Goal: Transaction & Acquisition: Purchase product/service

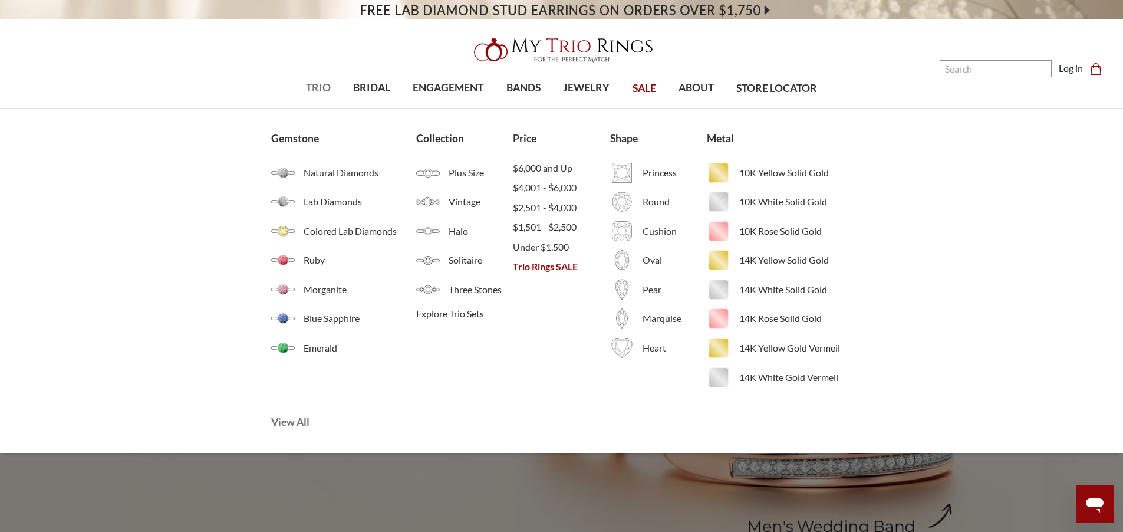
click at [298, 420] on span "View All" at bounding box center [368, 422] width 194 height 15
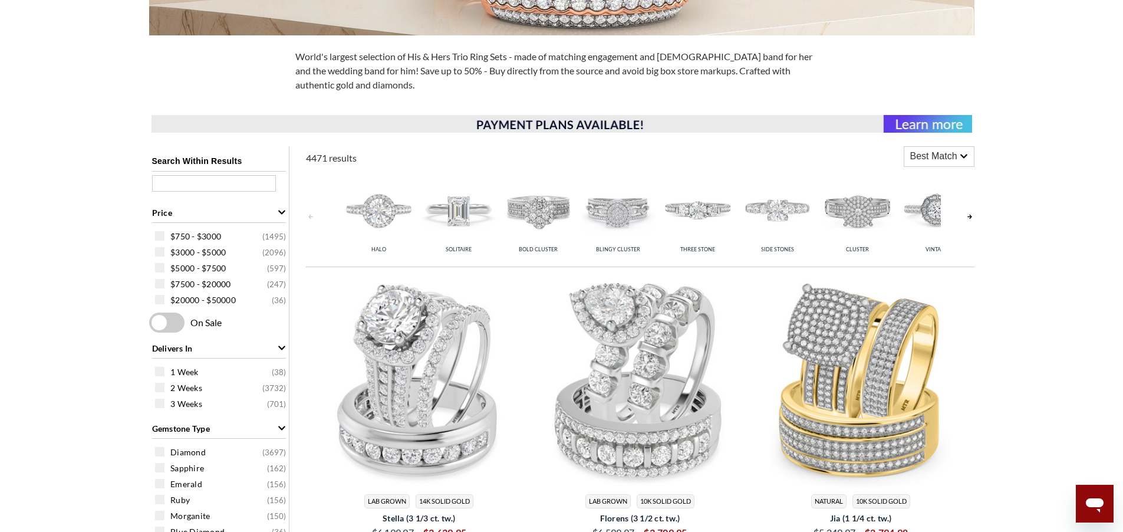
scroll to position [566, 0]
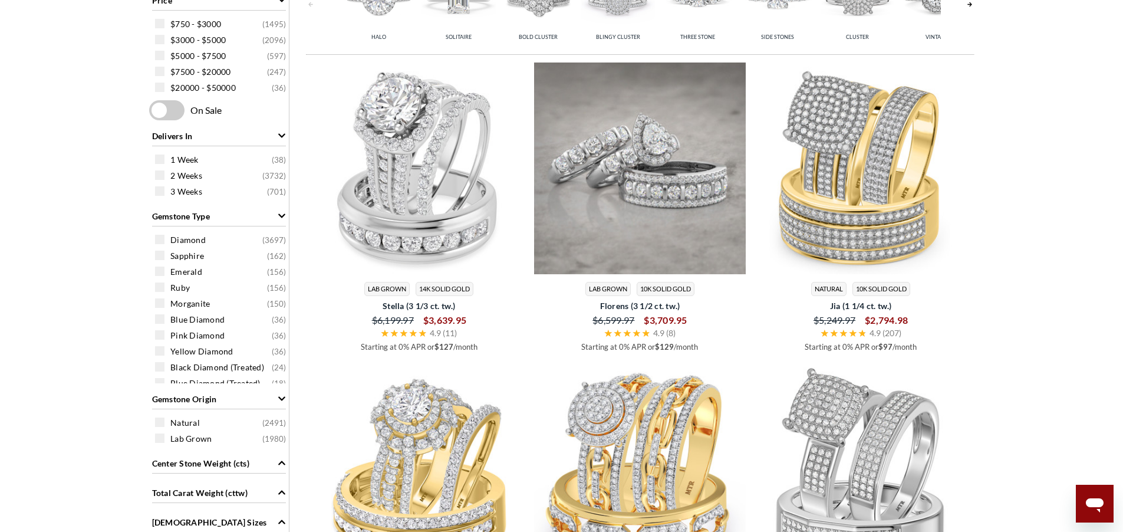
click at [624, 215] on img at bounding box center [640, 169] width 212 height 212
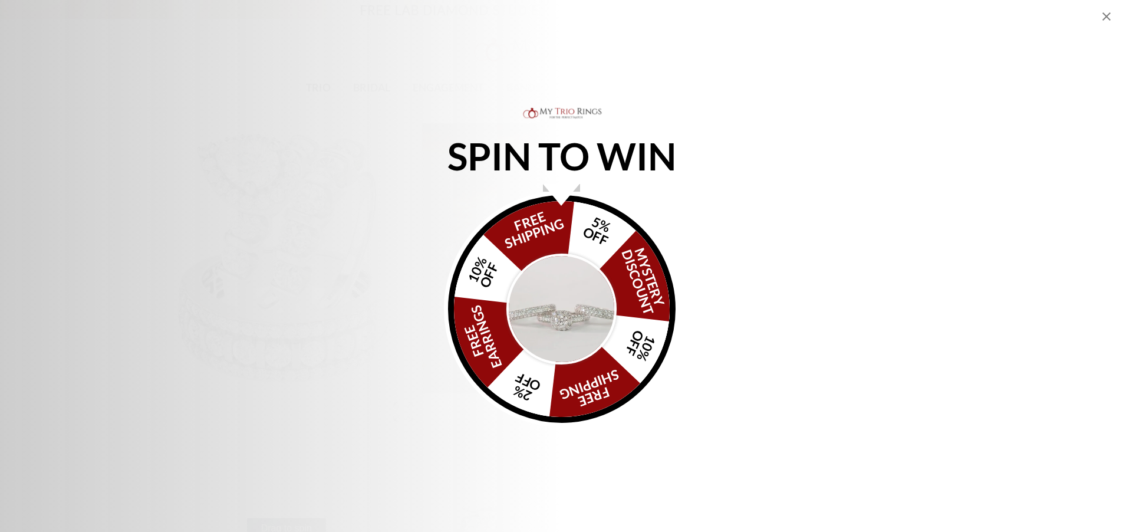
click at [1110, 9] on div "SPIN TO WIN FREE SHIPPING 5% OFF Mystery Discount 10% OFF FREE SHIPPING 2% OFF …" at bounding box center [561, 266] width 1123 height 532
click at [1109, 15] on icon "Close popup" at bounding box center [1107, 16] width 8 height 8
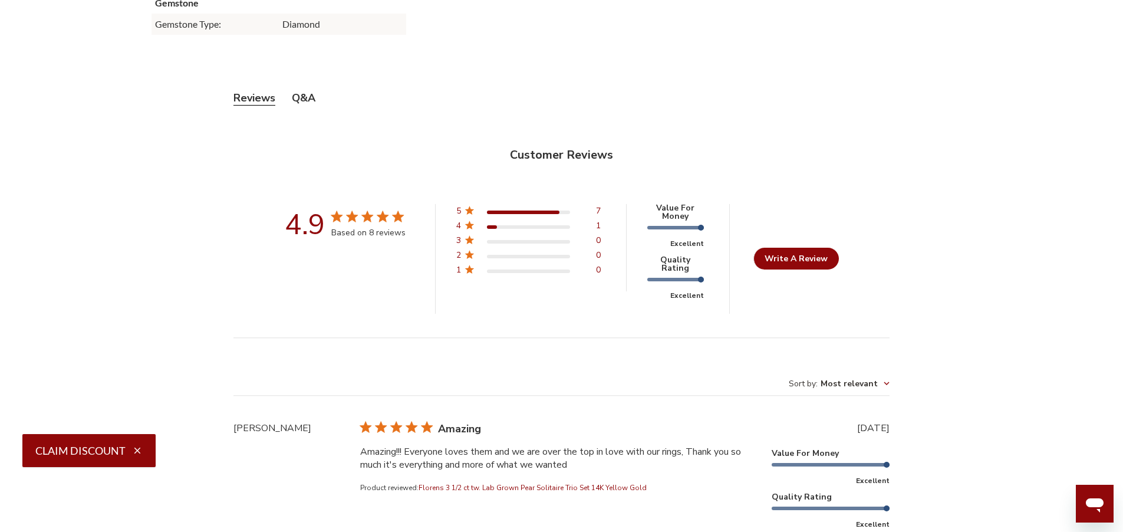
scroll to position [4158, 0]
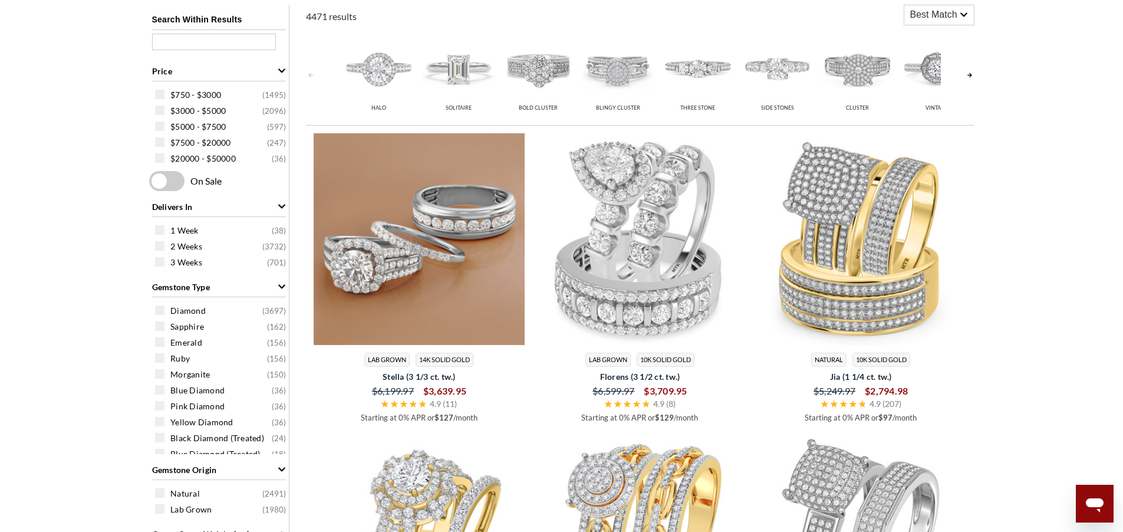
click at [438, 276] on img at bounding box center [420, 239] width 212 height 212
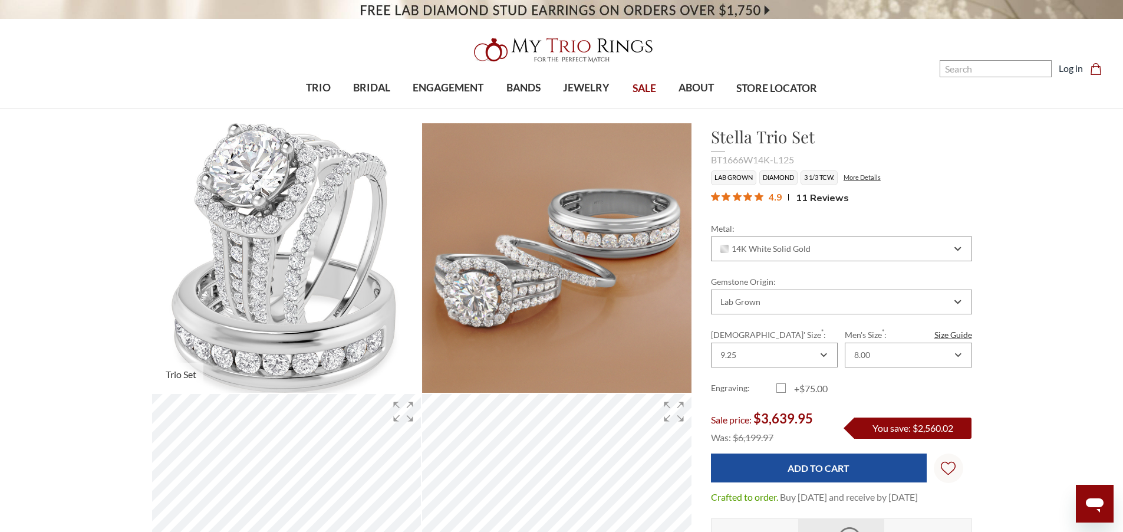
drag, startPoint x: 0, startPoint y: 0, endPoint x: 265, endPoint y: 242, distance: 359.4
click at [265, 242] on img at bounding box center [287, 258] width 296 height 296
